Goal: Entertainment & Leisure: Consume media (video, audio)

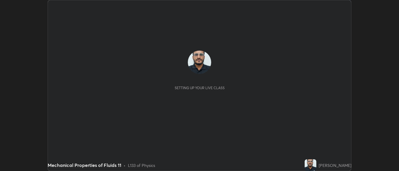
scroll to position [171, 398]
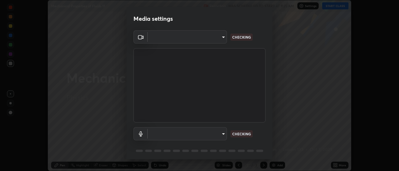
type input "34e31713075c762eaf549acf7f79ea8c82e7b285c8b1d47eb74ddb9ef0427e79"
type input "default"
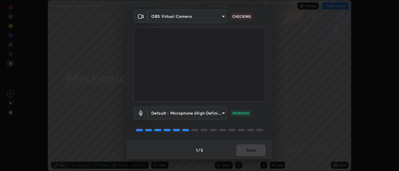
scroll to position [20, 0]
click at [252, 151] on button "Next" at bounding box center [250, 151] width 29 height 12
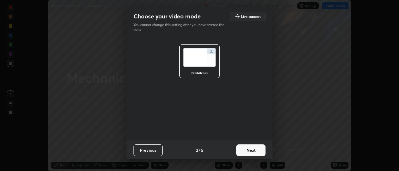
scroll to position [0, 0]
click at [251, 151] on button "Next" at bounding box center [250, 150] width 29 height 12
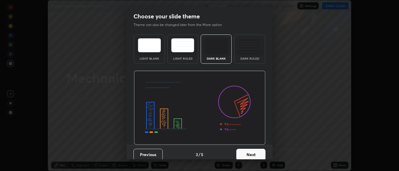
click at [251, 151] on button "Next" at bounding box center [250, 155] width 29 height 12
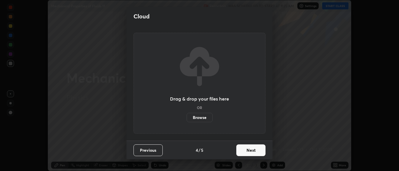
click at [252, 152] on button "Next" at bounding box center [250, 150] width 29 height 12
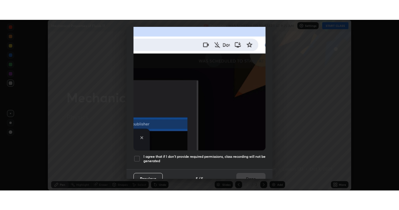
scroll to position [140, 0]
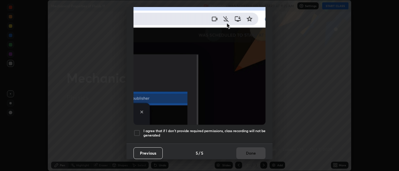
click at [139, 129] on div at bounding box center [136, 132] width 7 height 7
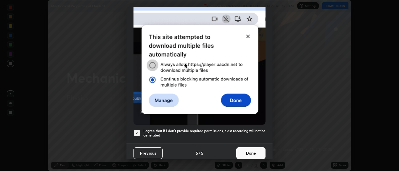
click at [247, 151] on button "Done" at bounding box center [250, 153] width 29 height 12
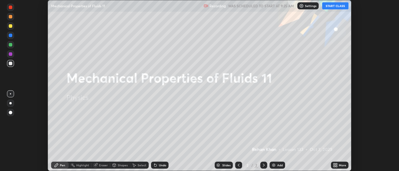
click at [339, 5] on button "START CLASS" at bounding box center [335, 5] width 26 height 7
click at [336, 164] on icon at bounding box center [335, 163] width 1 height 1
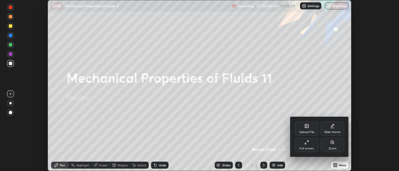
click at [310, 148] on div "Full screen" at bounding box center [306, 148] width 15 height 3
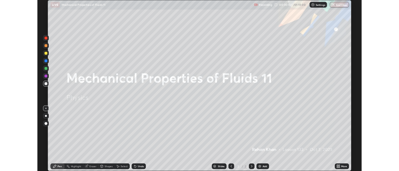
scroll to position [210, 399]
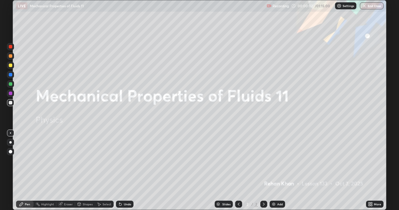
click at [277, 170] on div "Add" at bounding box center [280, 204] width 6 height 3
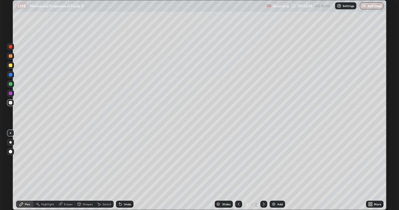
click at [10, 103] on div at bounding box center [11, 103] width 4 height 4
click at [11, 142] on div at bounding box center [10, 142] width 2 height 2
click at [122, 170] on icon at bounding box center [120, 204] width 5 height 5
click at [124, 170] on div "Undo" at bounding box center [127, 204] width 7 height 3
click at [10, 65] on div at bounding box center [11, 66] width 4 height 4
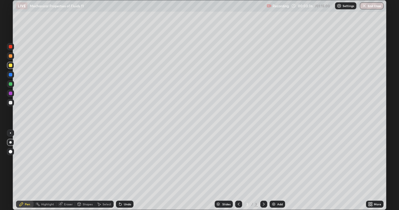
click at [11, 103] on div at bounding box center [11, 103] width 4 height 4
click at [128, 170] on div "Undo" at bounding box center [127, 204] width 7 height 3
click at [12, 65] on div at bounding box center [11, 66] width 4 height 4
click at [10, 76] on div at bounding box center [11, 75] width 4 height 4
click at [10, 57] on div at bounding box center [11, 56] width 4 height 4
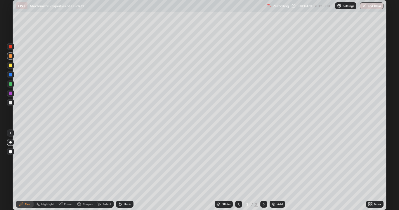
click at [10, 85] on div at bounding box center [11, 84] width 4 height 4
click at [10, 103] on div at bounding box center [11, 103] width 4 height 4
click at [64, 170] on div "Eraser" at bounding box center [68, 204] width 9 height 3
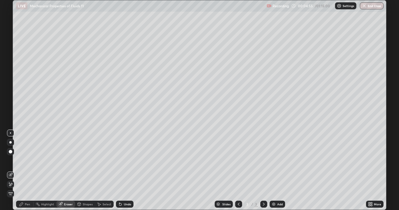
click at [20, 170] on icon at bounding box center [22, 205] width 4 height 4
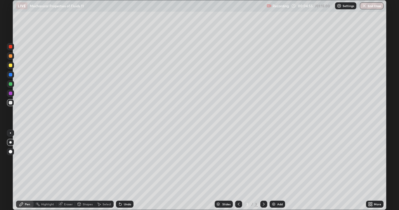
click at [10, 75] on div at bounding box center [11, 75] width 4 height 4
click at [9, 103] on div at bounding box center [11, 103] width 4 height 4
click at [260, 170] on div at bounding box center [263, 204] width 7 height 12
click at [9, 104] on div at bounding box center [10, 102] width 7 height 7
click at [128, 170] on div "Undo" at bounding box center [127, 204] width 7 height 3
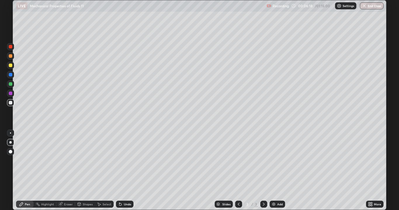
click at [8, 77] on div at bounding box center [10, 74] width 7 height 7
click at [10, 57] on div at bounding box center [11, 56] width 4 height 4
click at [11, 85] on div at bounding box center [11, 84] width 4 height 4
click at [12, 77] on div at bounding box center [10, 74] width 7 height 7
click at [11, 103] on div at bounding box center [11, 103] width 4 height 4
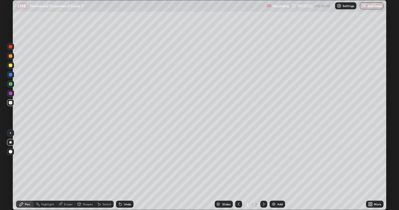
click at [121, 170] on div "Undo" at bounding box center [125, 204] width 18 height 7
click at [122, 170] on div "Undo" at bounding box center [125, 204] width 18 height 7
click at [121, 170] on div "Undo" at bounding box center [125, 204] width 18 height 7
click at [122, 170] on div "Undo" at bounding box center [125, 204] width 18 height 7
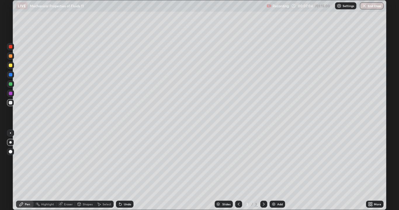
click at [121, 170] on div "Undo" at bounding box center [125, 204] width 18 height 7
click at [121, 170] on icon at bounding box center [120, 204] width 5 height 5
click at [10, 75] on div at bounding box center [11, 75] width 4 height 4
click at [11, 102] on div at bounding box center [11, 103] width 4 height 4
click at [13, 85] on div at bounding box center [10, 84] width 7 height 7
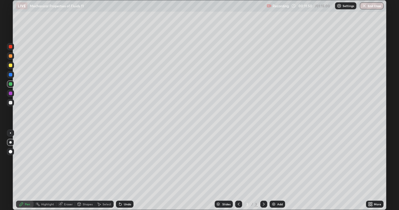
click at [10, 93] on div at bounding box center [11, 94] width 4 height 4
click at [122, 170] on div "Undo" at bounding box center [125, 204] width 18 height 7
click at [11, 67] on div at bounding box center [11, 66] width 4 height 4
click at [11, 76] on div at bounding box center [11, 75] width 4 height 4
click at [280, 170] on div "Add" at bounding box center [276, 204] width 15 height 7
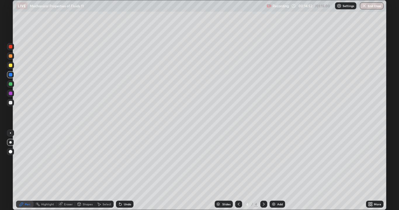
click at [9, 104] on div at bounding box center [10, 102] width 7 height 7
click at [122, 170] on icon at bounding box center [120, 204] width 5 height 5
click at [122, 170] on div "Undo" at bounding box center [125, 204] width 18 height 7
click at [119, 170] on icon at bounding box center [120, 204] width 2 height 2
click at [83, 170] on div "Shapes" at bounding box center [88, 204] width 10 height 3
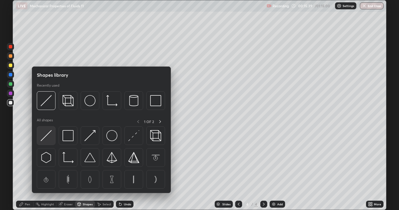
click at [46, 137] on img at bounding box center [46, 135] width 11 height 11
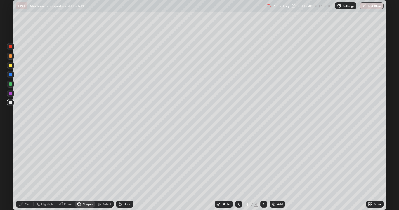
click at [23, 170] on div "Pen" at bounding box center [25, 204] width 18 height 7
click at [9, 75] on div at bounding box center [11, 75] width 4 height 4
click at [10, 84] on div at bounding box center [11, 84] width 4 height 4
click at [11, 94] on div at bounding box center [11, 94] width 4 height 4
click at [10, 93] on div at bounding box center [11, 94] width 4 height 4
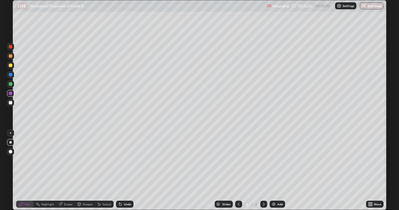
click at [10, 95] on div at bounding box center [11, 94] width 4 height 4
click at [11, 75] on div at bounding box center [11, 75] width 4 height 4
click at [10, 67] on div at bounding box center [11, 66] width 4 height 4
click at [10, 104] on div at bounding box center [11, 103] width 4 height 4
click at [121, 170] on div "Undo" at bounding box center [125, 204] width 18 height 7
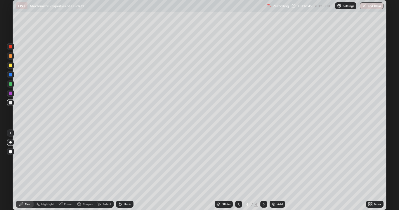
click at [122, 170] on div "Undo" at bounding box center [125, 204] width 18 height 7
click at [9, 66] on div at bounding box center [11, 66] width 4 height 4
click at [277, 170] on div "Add" at bounding box center [276, 204] width 15 height 7
click at [9, 56] on div at bounding box center [11, 56] width 4 height 4
click at [11, 65] on div at bounding box center [11, 66] width 4 height 4
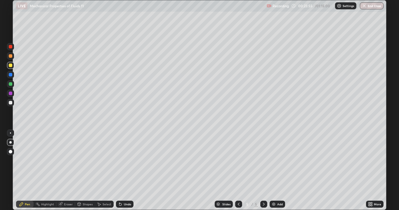
click at [11, 75] on div at bounding box center [11, 75] width 4 height 4
click at [10, 85] on div at bounding box center [11, 84] width 4 height 4
click at [12, 66] on div at bounding box center [11, 66] width 4 height 4
click at [12, 58] on div at bounding box center [10, 56] width 7 height 7
click at [10, 67] on div at bounding box center [11, 66] width 4 height 4
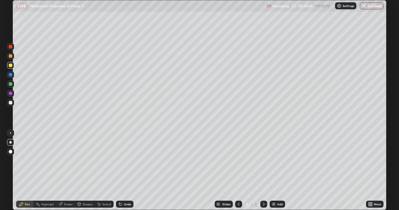
click at [10, 47] on div at bounding box center [11, 47] width 4 height 4
click at [11, 85] on div at bounding box center [11, 84] width 4 height 4
click at [9, 104] on div at bounding box center [11, 103] width 4 height 4
click at [125, 170] on div "Undo" at bounding box center [125, 204] width 18 height 7
click at [11, 47] on div at bounding box center [11, 47] width 4 height 4
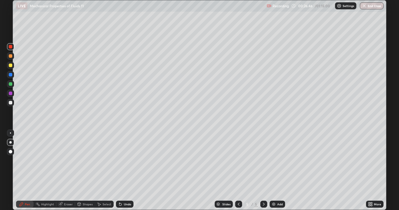
click at [9, 104] on div at bounding box center [11, 103] width 4 height 4
click at [11, 47] on div at bounding box center [11, 47] width 4 height 4
click at [12, 84] on div at bounding box center [11, 84] width 4 height 4
click at [10, 57] on div at bounding box center [11, 56] width 4 height 4
click at [279, 170] on div "Add" at bounding box center [280, 204] width 6 height 3
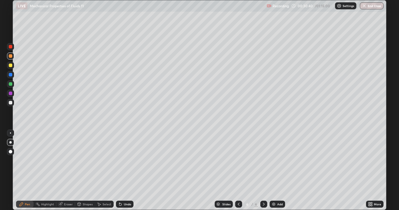
click at [10, 103] on div at bounding box center [11, 103] width 4 height 4
click at [124, 170] on div "Undo" at bounding box center [127, 204] width 7 height 3
click at [123, 170] on div "Undo" at bounding box center [125, 204] width 18 height 7
click at [10, 65] on div at bounding box center [11, 66] width 4 height 4
click at [11, 103] on div at bounding box center [11, 103] width 4 height 4
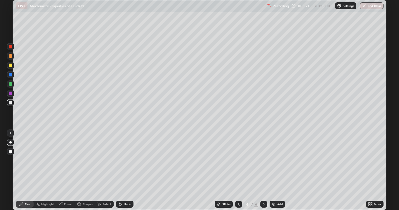
click at [122, 170] on div "Undo" at bounding box center [125, 204] width 18 height 7
click at [124, 170] on div "Undo" at bounding box center [127, 204] width 7 height 3
click at [11, 75] on div at bounding box center [11, 75] width 4 height 4
click at [10, 105] on div at bounding box center [10, 102] width 7 height 7
click at [85, 170] on div "Shapes" at bounding box center [85, 204] width 20 height 7
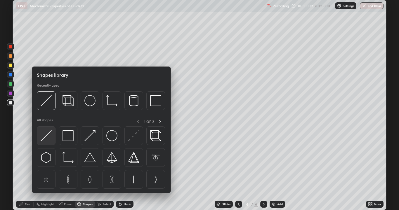
click at [48, 139] on img at bounding box center [46, 135] width 11 height 11
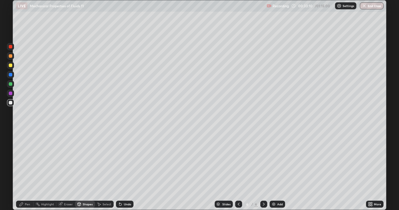
click at [10, 104] on div at bounding box center [11, 103] width 4 height 4
click at [25, 170] on div "Pen" at bounding box center [27, 204] width 5 height 3
click at [13, 64] on div at bounding box center [10, 65] width 7 height 7
click at [11, 56] on div at bounding box center [11, 56] width 4 height 4
click at [84, 170] on div "Shapes" at bounding box center [88, 204] width 10 height 3
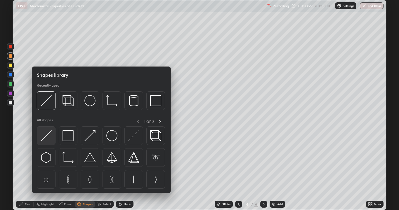
click at [48, 138] on img at bounding box center [46, 135] width 11 height 11
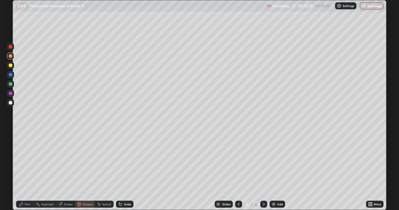
click at [27, 170] on div "Pen" at bounding box center [27, 204] width 5 height 3
click at [11, 103] on div at bounding box center [11, 103] width 4 height 4
click at [124, 170] on div "Undo" at bounding box center [125, 204] width 18 height 7
click at [9, 67] on div at bounding box center [11, 66] width 4 height 4
click at [277, 170] on div "Add" at bounding box center [280, 204] width 6 height 3
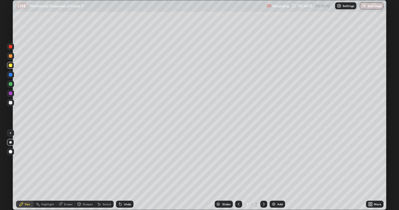
click at [11, 104] on div at bounding box center [11, 103] width 4 height 4
click at [10, 103] on div at bounding box center [11, 103] width 4 height 4
click at [11, 67] on div at bounding box center [10, 65] width 7 height 7
click at [84, 170] on div "Shapes" at bounding box center [88, 204] width 10 height 3
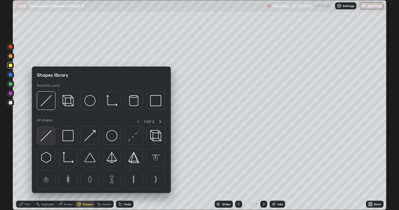
click at [48, 137] on img at bounding box center [46, 135] width 11 height 11
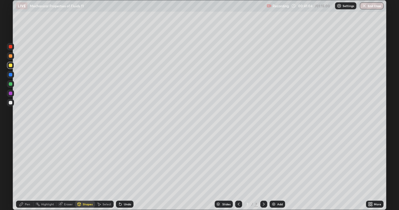
click at [125, 170] on div "Undo" at bounding box center [127, 204] width 7 height 3
click at [11, 102] on div at bounding box center [11, 103] width 4 height 4
click at [10, 76] on div at bounding box center [11, 75] width 4 height 4
click at [25, 170] on div "Pen" at bounding box center [25, 204] width 18 height 7
click at [10, 66] on div at bounding box center [11, 66] width 4 height 4
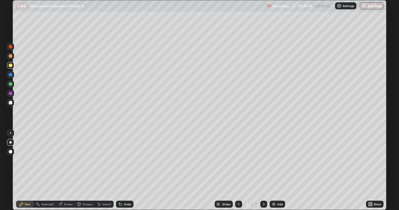
click at [9, 58] on div at bounding box center [10, 56] width 7 height 7
click at [9, 66] on div at bounding box center [11, 66] width 4 height 4
click at [10, 85] on div at bounding box center [11, 84] width 4 height 4
click at [12, 103] on div at bounding box center [11, 103] width 4 height 4
click at [124, 170] on div "Undo" at bounding box center [127, 204] width 7 height 3
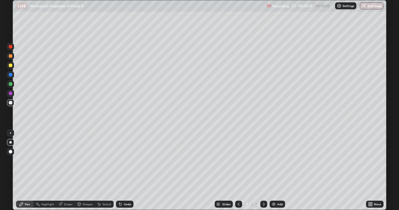
click at [125, 170] on div "Undo" at bounding box center [127, 204] width 7 height 3
click at [126, 170] on div "Undo" at bounding box center [127, 204] width 7 height 3
click at [125, 170] on div "Undo" at bounding box center [127, 204] width 7 height 3
click at [126, 170] on div "Undo" at bounding box center [127, 204] width 7 height 3
click at [125, 170] on div "Undo" at bounding box center [127, 204] width 7 height 3
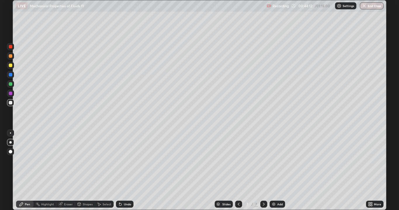
click at [122, 170] on div "Undo" at bounding box center [125, 204] width 18 height 7
click at [11, 133] on div at bounding box center [10, 132] width 1 height 1
click at [126, 170] on div "Undo" at bounding box center [127, 204] width 7 height 3
click at [9, 76] on div at bounding box center [11, 75] width 4 height 4
click at [11, 103] on div at bounding box center [11, 103] width 4 height 4
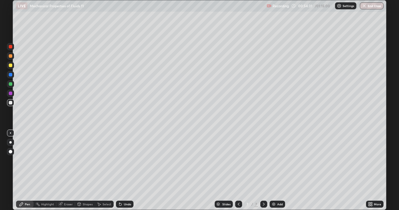
click at [274, 170] on img at bounding box center [273, 204] width 5 height 5
click at [11, 102] on div at bounding box center [11, 103] width 4 height 4
click at [125, 170] on div "Undo" at bounding box center [127, 204] width 7 height 3
click at [85, 170] on div "Shapes" at bounding box center [85, 204] width 20 height 7
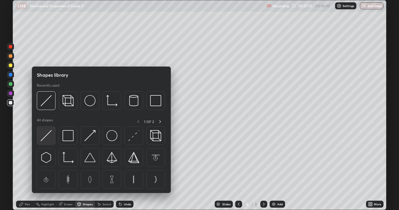
click at [47, 137] on img at bounding box center [46, 135] width 11 height 11
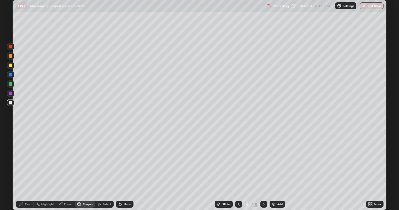
click at [11, 102] on div at bounding box center [11, 103] width 4 height 4
click at [11, 77] on div at bounding box center [10, 74] width 7 height 7
click at [8, 57] on div at bounding box center [10, 56] width 7 height 7
click at [26, 170] on div "Pen" at bounding box center [25, 204] width 18 height 7
click at [10, 67] on div at bounding box center [11, 66] width 4 height 4
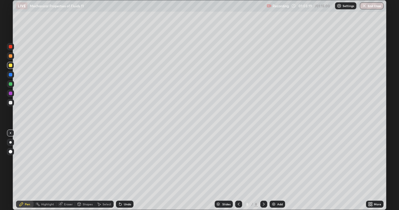
click at [11, 83] on div at bounding box center [11, 84] width 4 height 4
click at [10, 56] on div at bounding box center [11, 56] width 4 height 4
click at [13, 85] on div at bounding box center [10, 84] width 7 height 7
click at [11, 47] on div at bounding box center [11, 47] width 4 height 4
click at [121, 170] on div "Undo" at bounding box center [125, 204] width 18 height 7
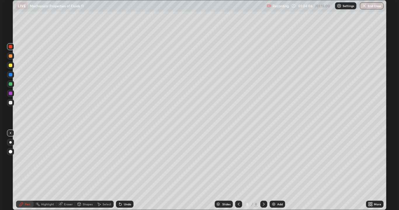
click at [122, 170] on div "Undo" at bounding box center [125, 204] width 18 height 7
click at [282, 170] on div "Add" at bounding box center [280, 204] width 6 height 3
click at [10, 105] on div at bounding box center [10, 102] width 7 height 7
click at [11, 67] on div at bounding box center [11, 66] width 4 height 4
click at [10, 103] on div at bounding box center [11, 103] width 4 height 4
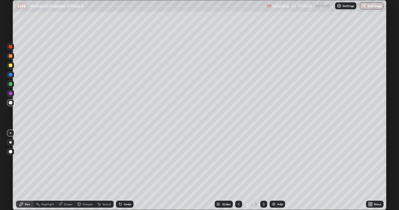
click at [126, 170] on div "Undo" at bounding box center [127, 204] width 7 height 3
click at [128, 170] on div "Undo" at bounding box center [127, 204] width 7 height 3
click at [129, 170] on div "Undo" at bounding box center [127, 204] width 7 height 3
click at [128, 170] on div "Undo" at bounding box center [127, 204] width 7 height 3
click at [128, 170] on div "Undo" at bounding box center [125, 204] width 18 height 7
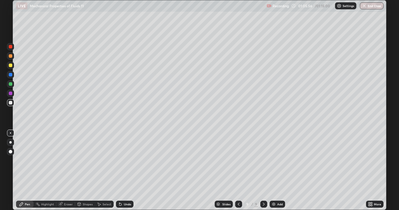
click at [127, 170] on div "Undo" at bounding box center [127, 204] width 7 height 3
click at [127, 170] on div "Undo" at bounding box center [125, 204] width 18 height 7
click at [128, 170] on div "Undo" at bounding box center [125, 204] width 18 height 7
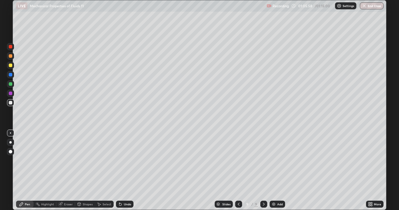
click at [130, 170] on div "Undo" at bounding box center [125, 204] width 18 height 7
click at [121, 170] on icon at bounding box center [120, 204] width 5 height 5
click at [9, 102] on div at bounding box center [11, 103] width 4 height 4
click at [9, 76] on div at bounding box center [11, 75] width 4 height 4
click at [11, 103] on div at bounding box center [11, 103] width 4 height 4
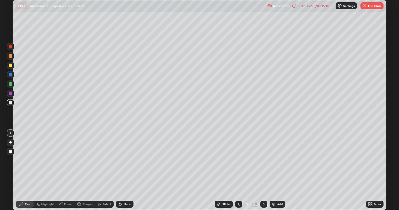
click at [120, 170] on icon at bounding box center [120, 204] width 5 height 5
click at [9, 66] on div at bounding box center [11, 66] width 4 height 4
click at [10, 103] on div at bounding box center [11, 103] width 4 height 4
click at [9, 76] on div at bounding box center [11, 75] width 4 height 4
click at [9, 59] on div at bounding box center [10, 56] width 7 height 7
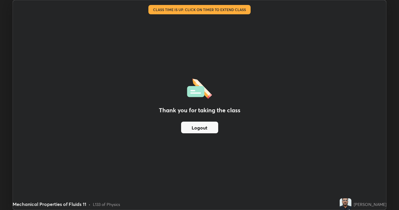
click at [202, 128] on button "Logout" at bounding box center [199, 128] width 37 height 12
click at [201, 130] on button "Logout" at bounding box center [199, 128] width 37 height 12
click at [201, 126] on button "Logout" at bounding box center [199, 128] width 37 height 12
click at [201, 128] on button "Logout" at bounding box center [199, 128] width 37 height 12
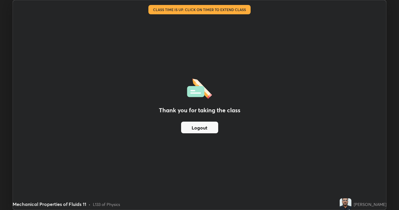
click at [202, 128] on button "Logout" at bounding box center [199, 128] width 37 height 12
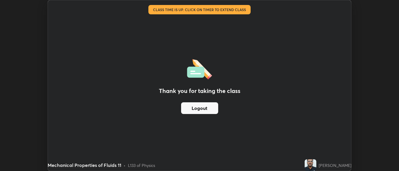
scroll to position [29011, 28784]
